Goal: Register for event/course

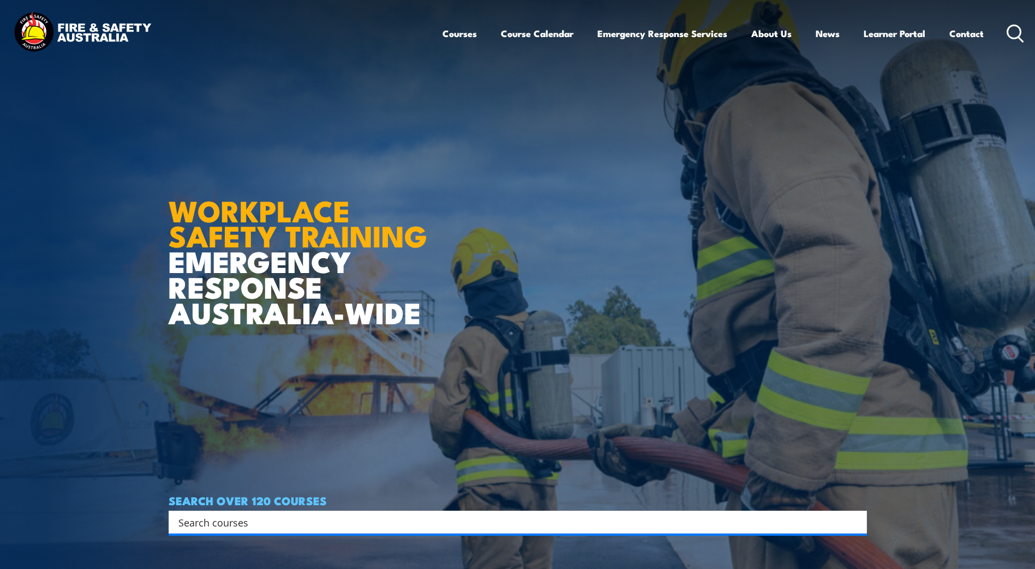
click at [1017, 29] on icon at bounding box center [1014, 34] width 17 height 18
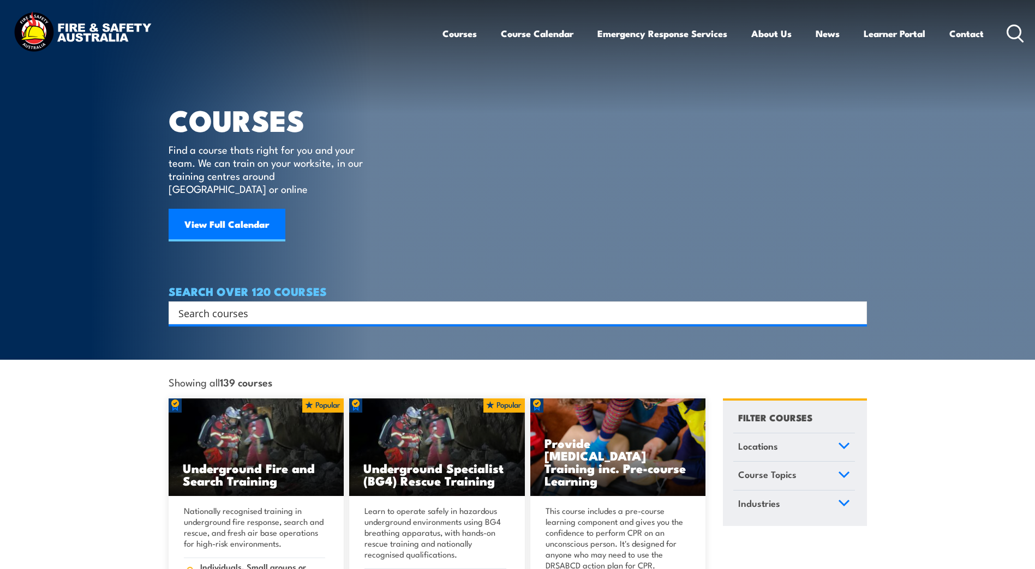
click at [1009, 30] on icon at bounding box center [1014, 34] width 17 height 18
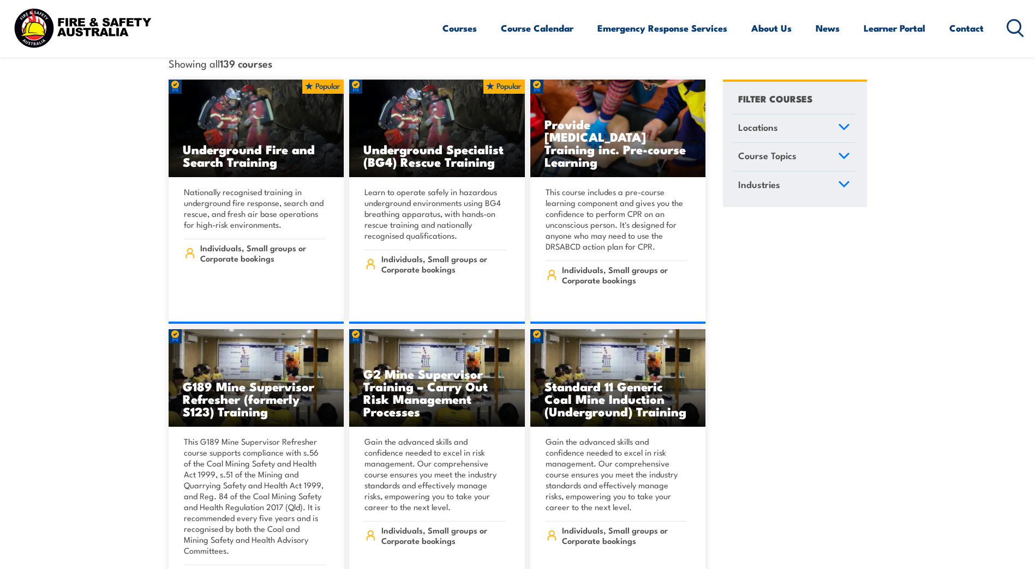
scroll to position [55, 0]
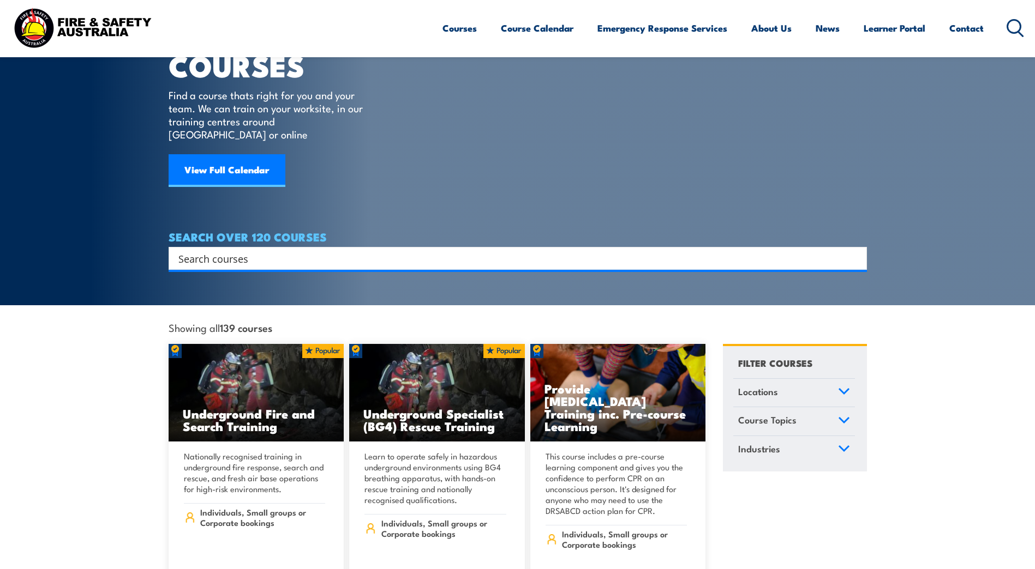
click at [839, 389] on icon at bounding box center [844, 391] width 10 height 5
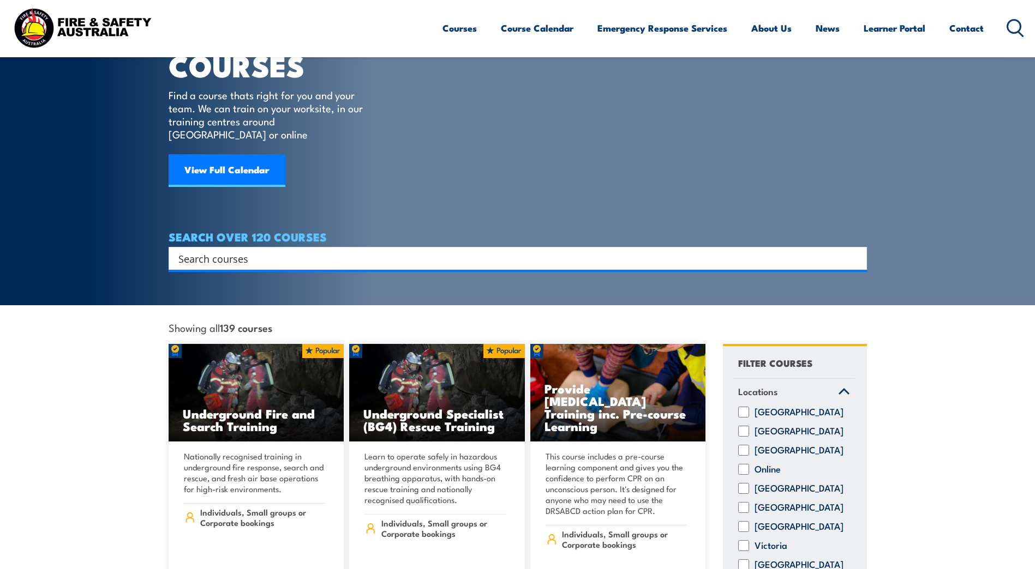
click at [744, 483] on input "[GEOGRAPHIC_DATA]" at bounding box center [743, 488] width 11 height 11
checkbox input "true"
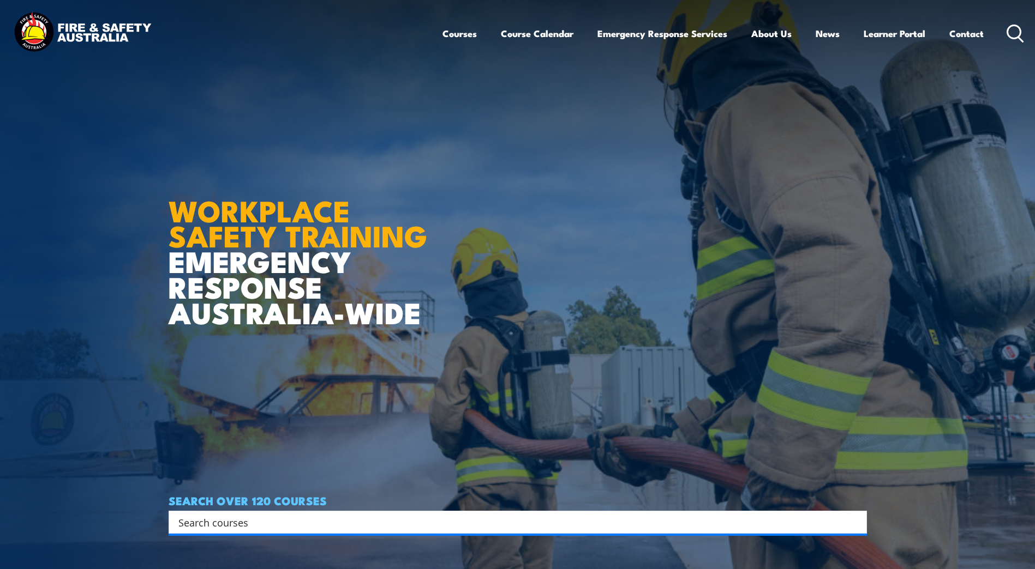
click at [1011, 34] on icon at bounding box center [1014, 34] width 17 height 18
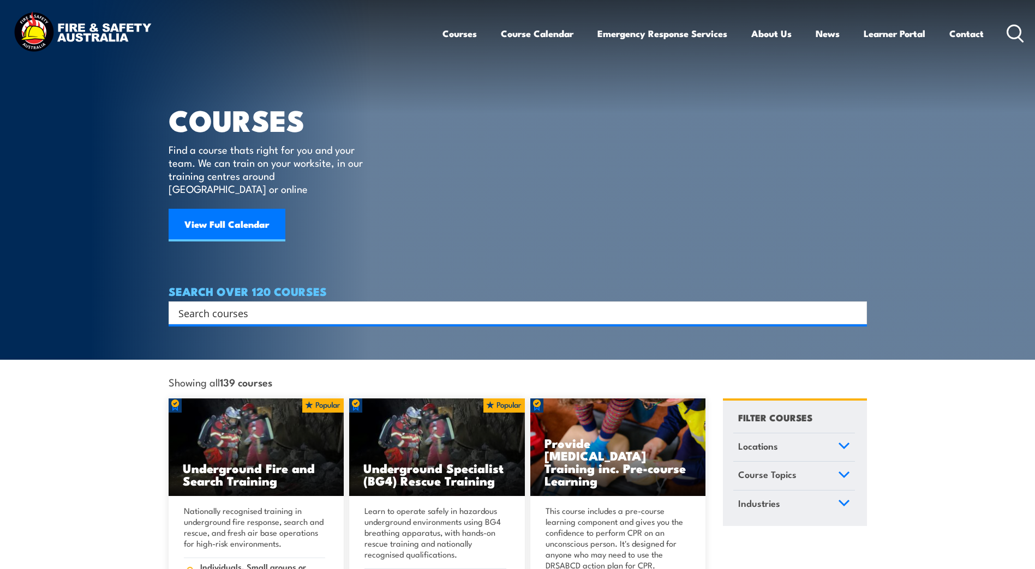
click at [842, 443] on icon at bounding box center [844, 445] width 10 height 5
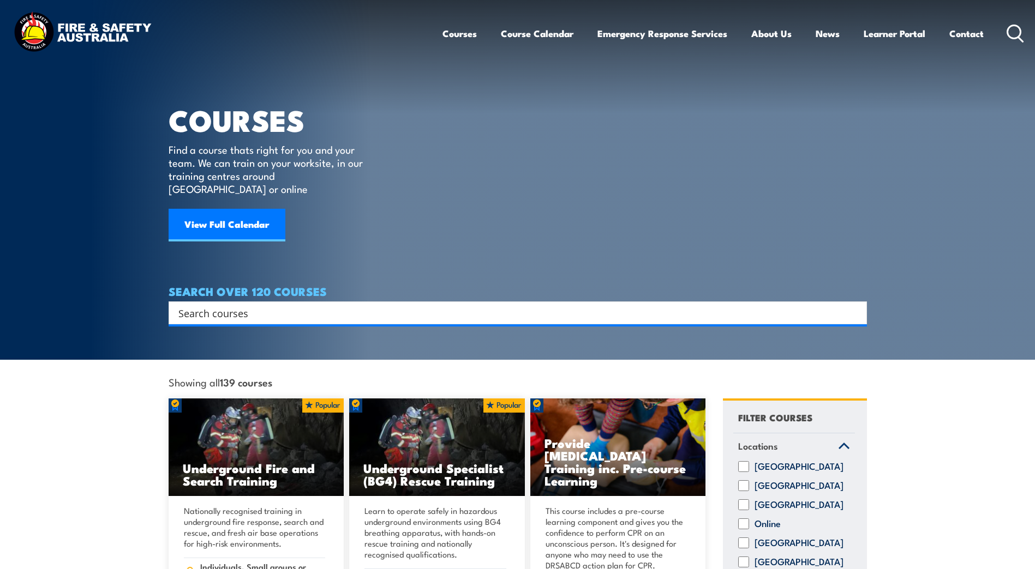
click at [744, 540] on input "Queensland" at bounding box center [743, 543] width 11 height 11
checkbox input "true"
click at [827, 171] on article "COURSES Find a course thats right for you and your team. We can train on your w…" at bounding box center [518, 162] width 698 height 324
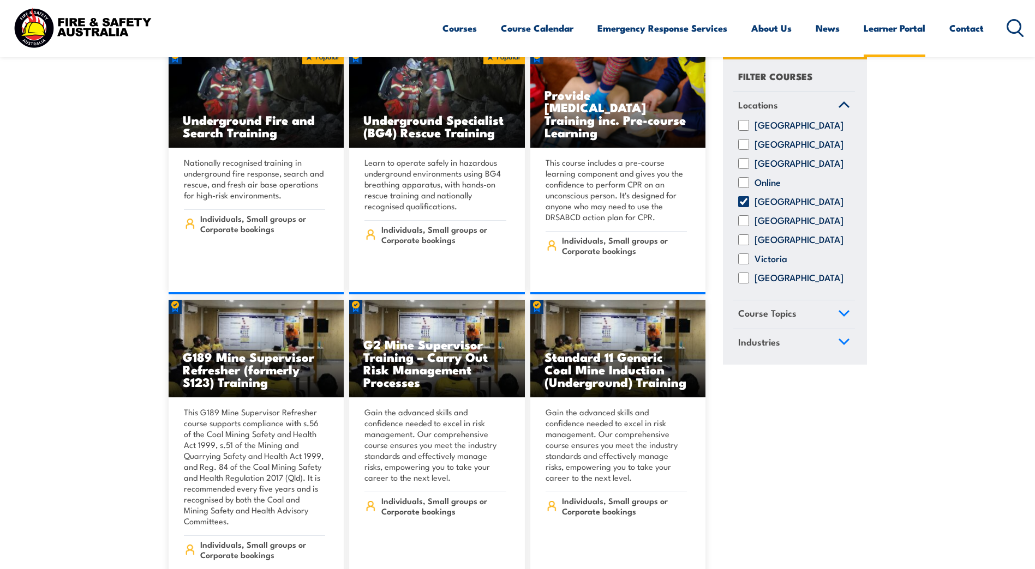
scroll to position [218, 0]
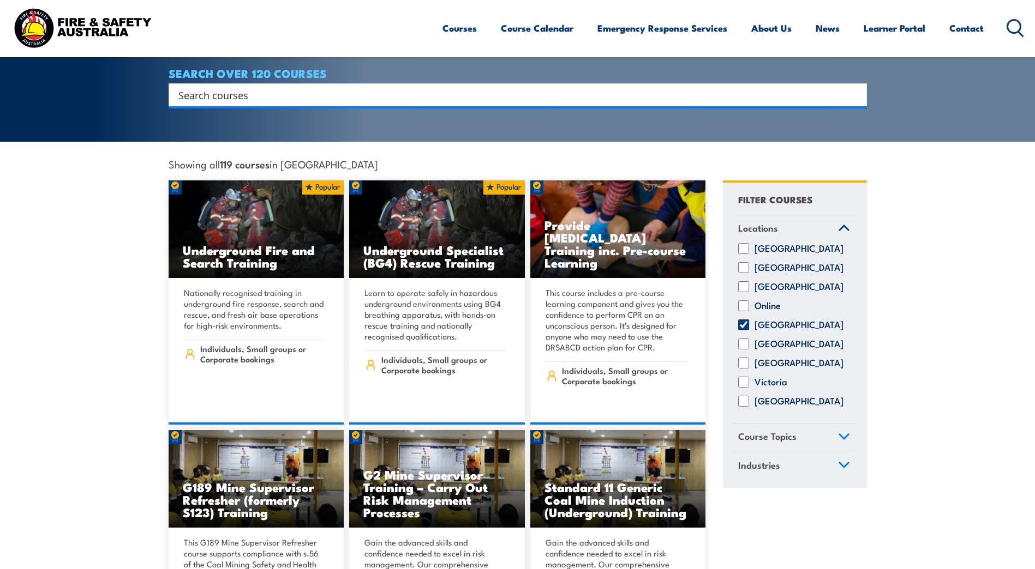
click at [205, 87] on input "Search input" at bounding box center [510, 95] width 664 height 16
type input "hsr"
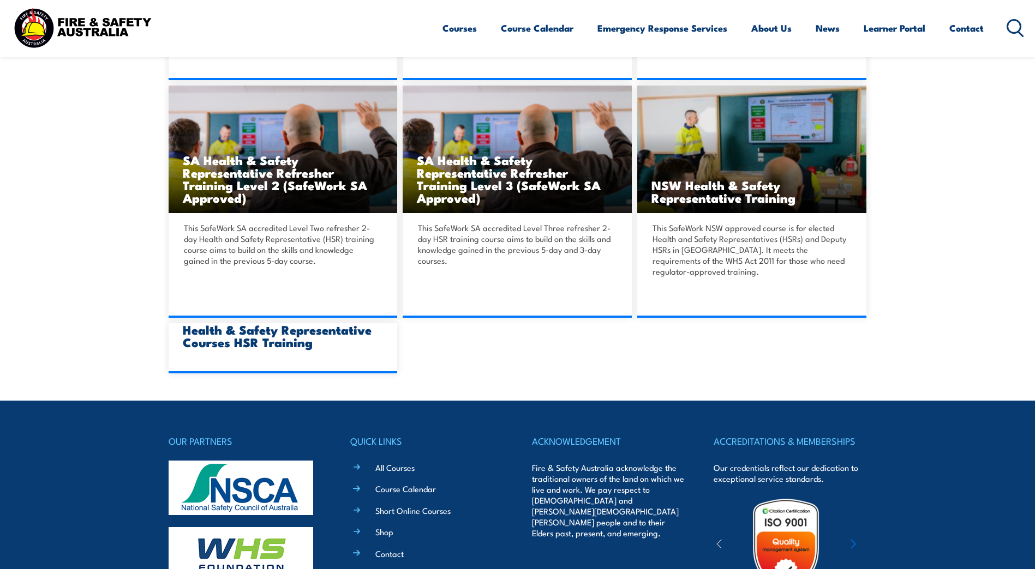
scroll to position [873, 0]
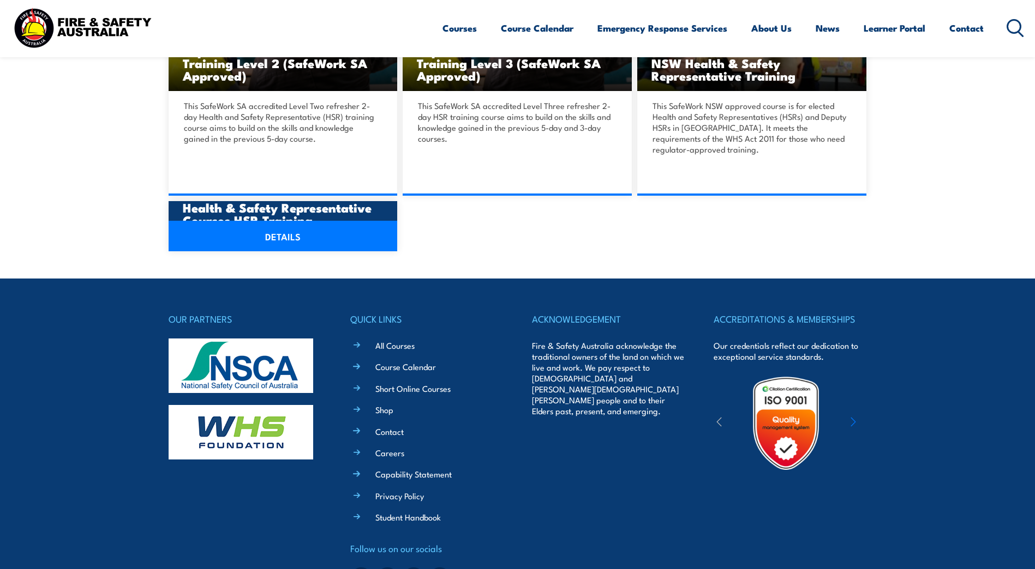
click at [263, 228] on link "DETAILS" at bounding box center [283, 236] width 229 height 31
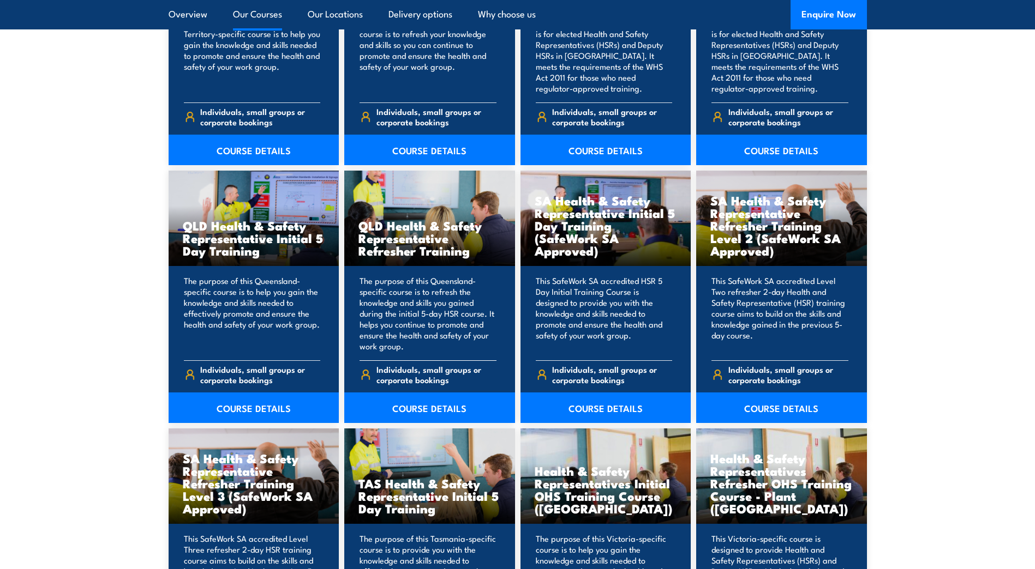
scroll to position [1309, 0]
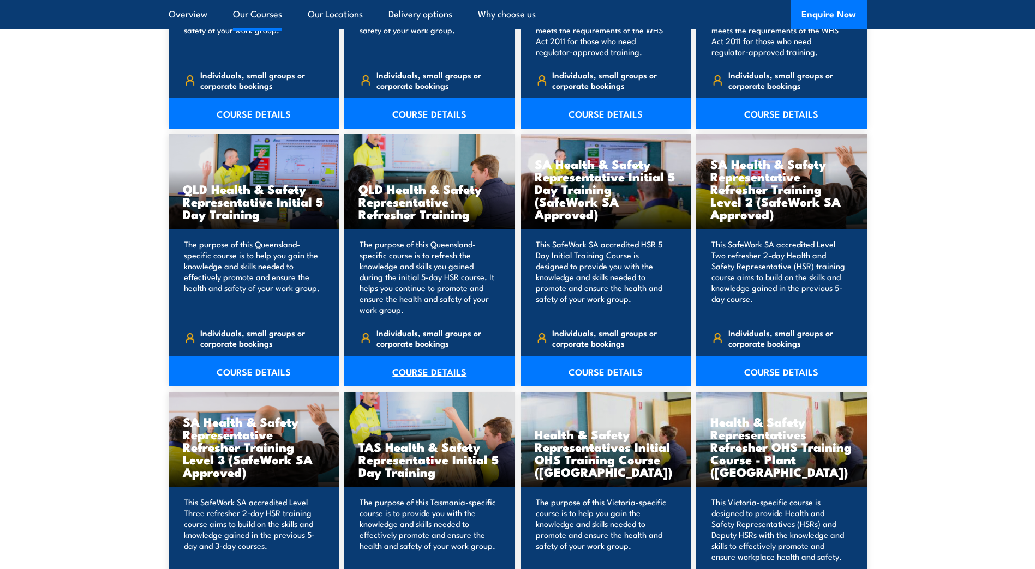
click at [408, 371] on link "COURSE DETAILS" at bounding box center [429, 371] width 171 height 31
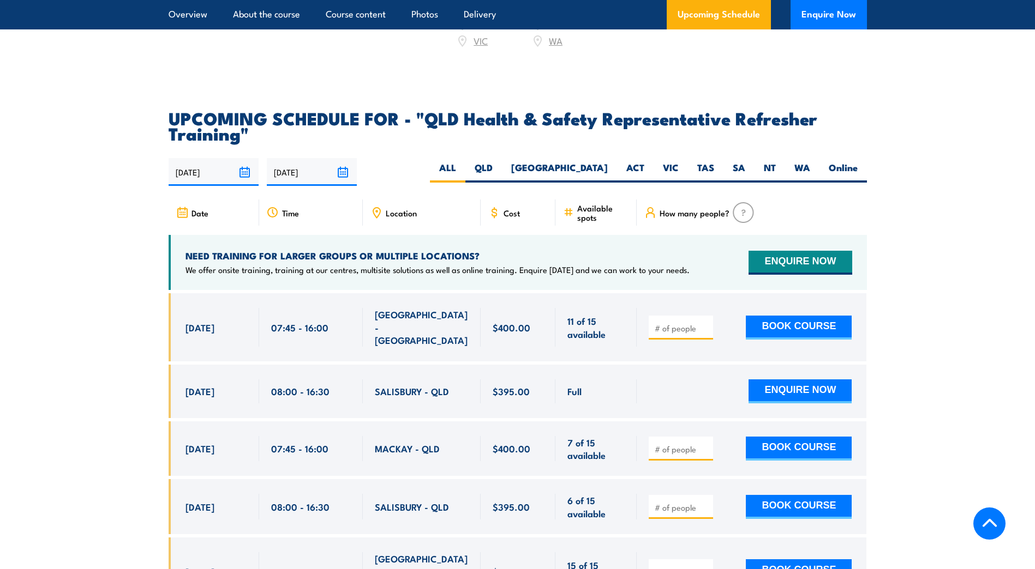
scroll to position [1800, 0]
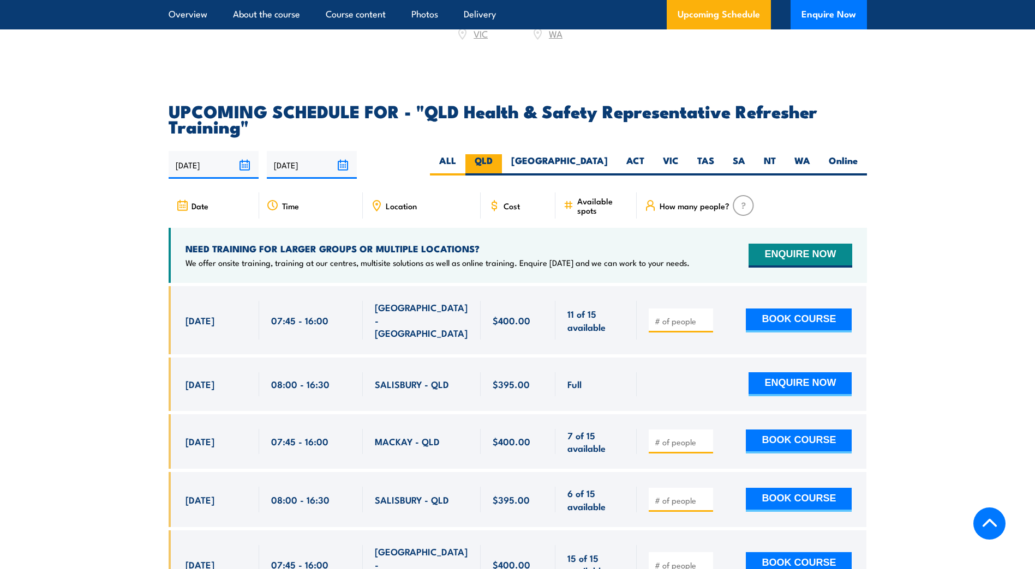
click at [502, 168] on label "QLD" at bounding box center [483, 164] width 37 height 21
click at [500, 161] on input "QLD" at bounding box center [495, 157] width 7 height 7
radio input "true"
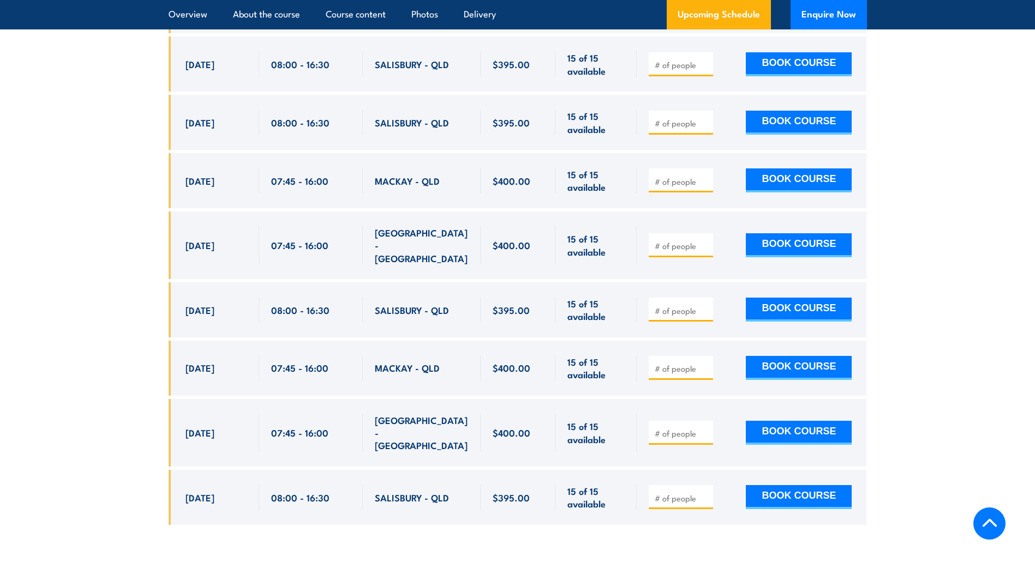
scroll to position [2621, 0]
